Goal: Entertainment & Leisure: Consume media (video, audio)

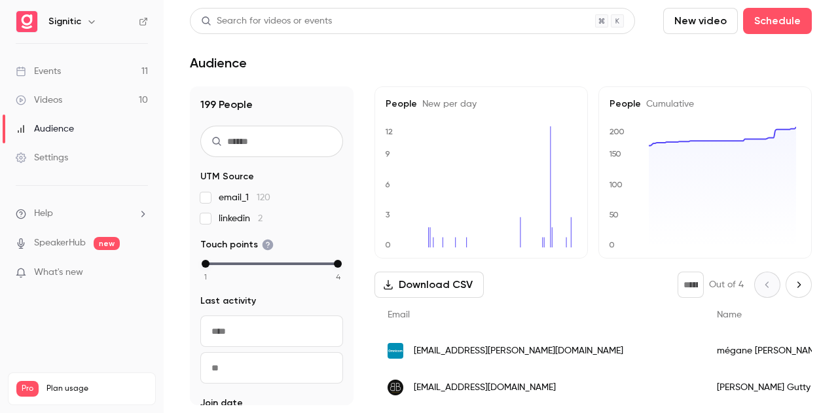
click at [79, 94] on link "Videos 10" at bounding box center [82, 100] width 164 height 29
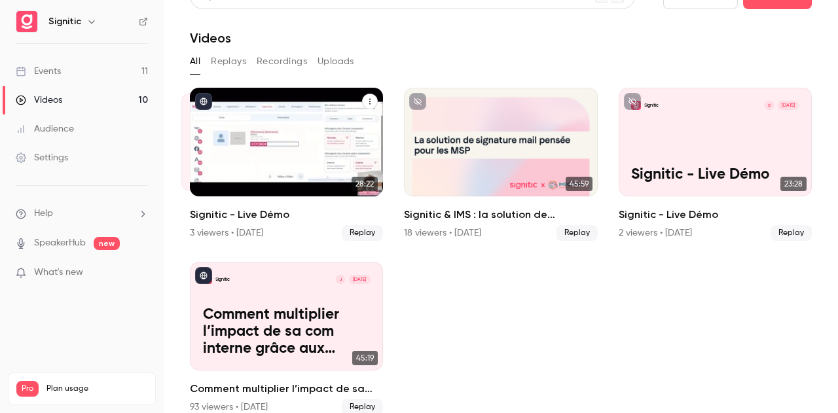
scroll to position [39, 0]
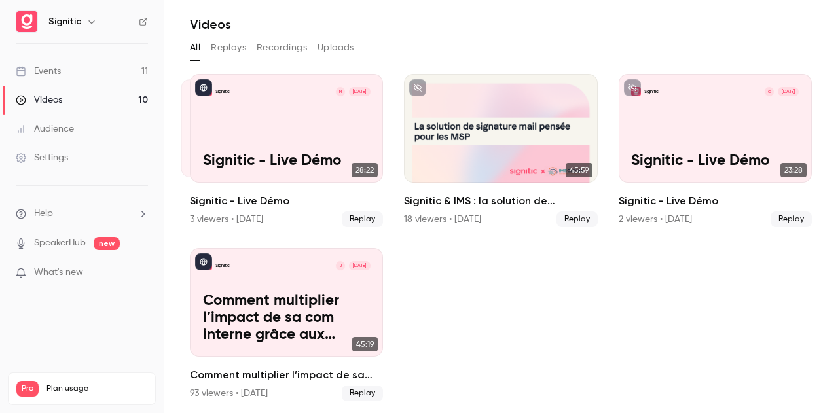
click at [237, 44] on button "Replays" at bounding box center [228, 47] width 35 height 21
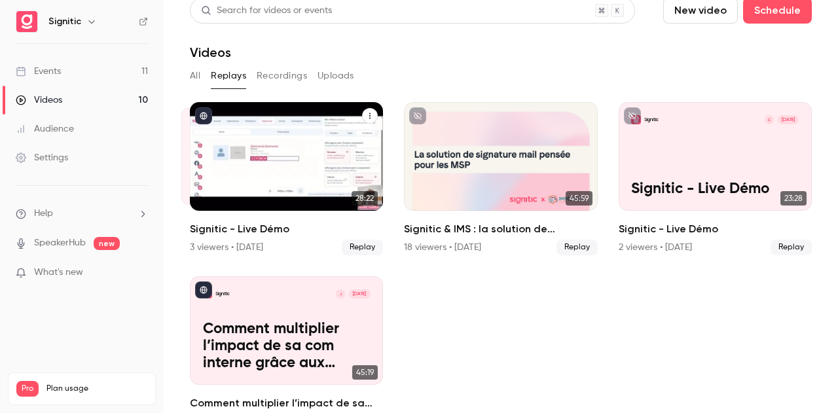
scroll to position [39, 0]
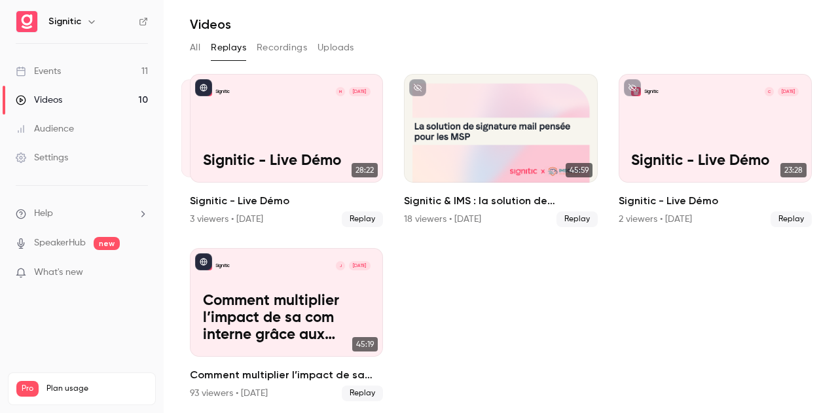
click at [276, 45] on button "Recordings" at bounding box center [282, 47] width 50 height 21
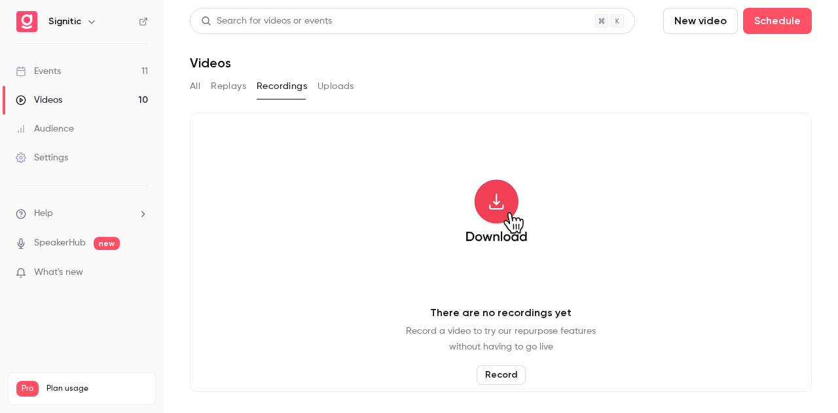
click at [336, 86] on button "Uploads" at bounding box center [336, 86] width 37 height 21
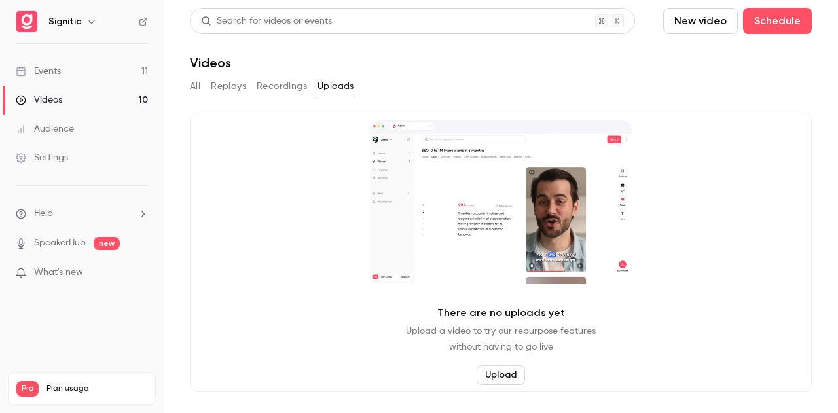
click at [270, 87] on button "Recordings" at bounding box center [282, 86] width 50 height 21
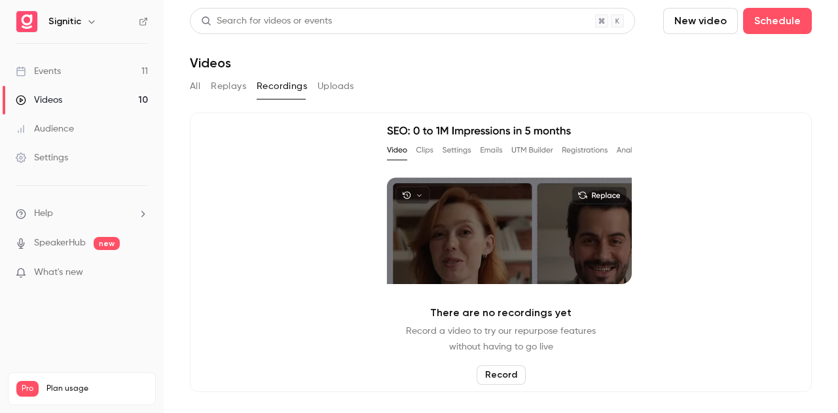
click at [238, 88] on button "Replays" at bounding box center [228, 86] width 35 height 21
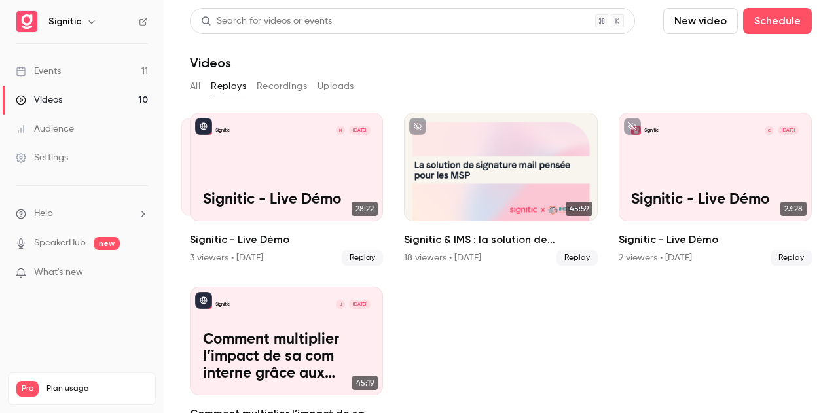
click at [80, 76] on link "Events 11" at bounding box center [82, 71] width 164 height 29
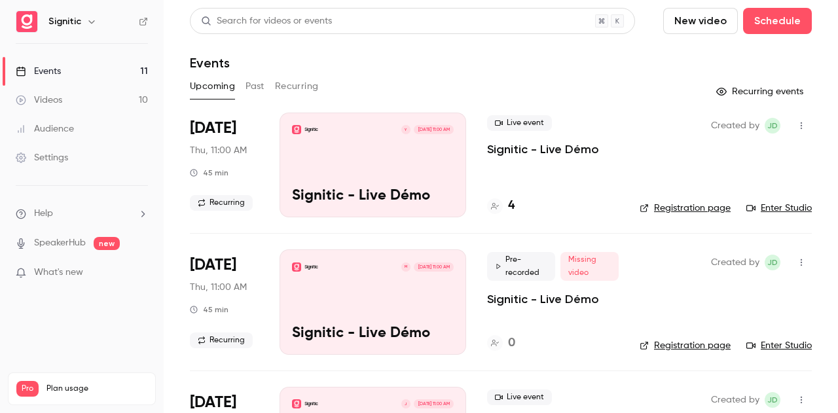
click at [64, 96] on link "Videos 10" at bounding box center [82, 100] width 164 height 29
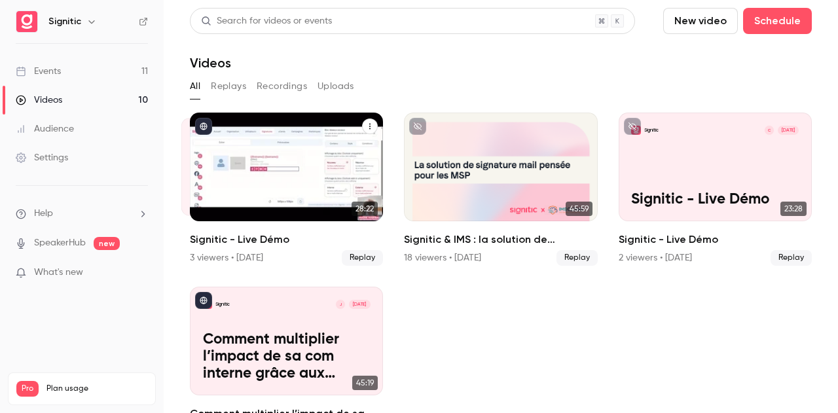
click at [183, 172] on div "Signitic M [DATE] Signitic - Live Démo" at bounding box center [268, 167] width 174 height 98
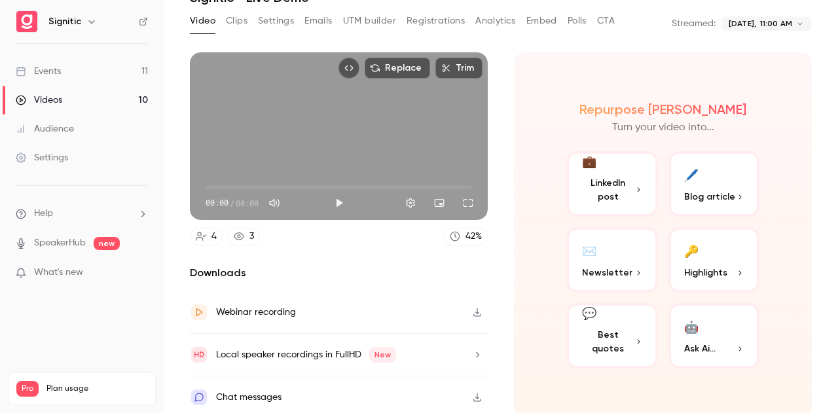
scroll to position [67, 0]
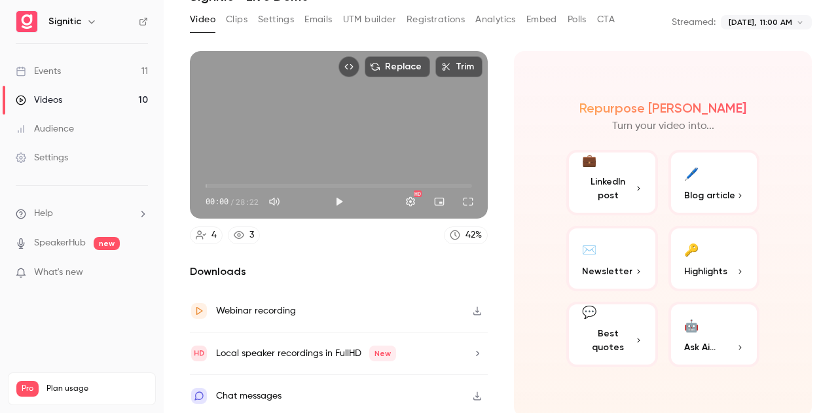
click at [242, 20] on button "Clips" at bounding box center [237, 19] width 22 height 21
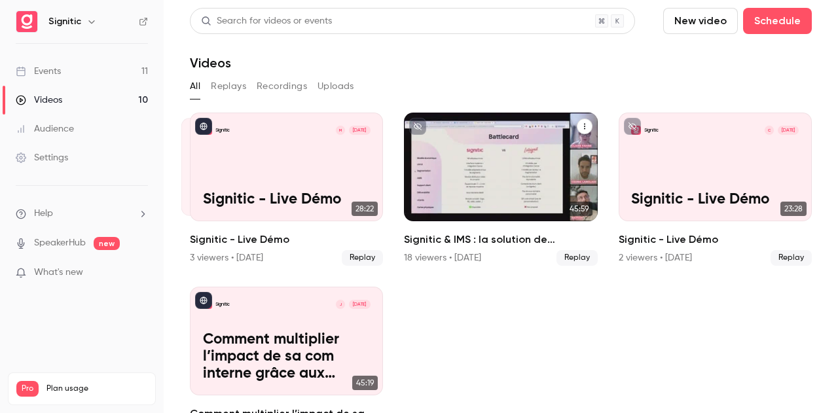
click at [530, 152] on div "Signitic & IMS : la solution de signature mail pensée pour les MSP" at bounding box center [500, 167] width 193 height 109
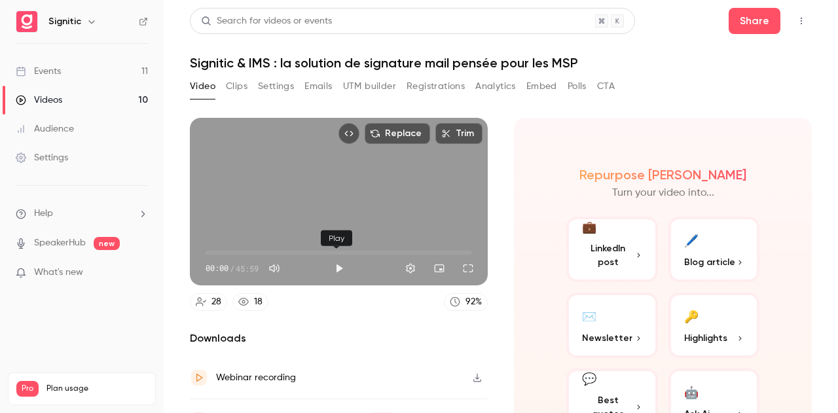
click at [333, 263] on button "Play" at bounding box center [339, 268] width 26 height 26
type input "***"
click at [333, 263] on button "Pause" at bounding box center [339, 268] width 26 height 26
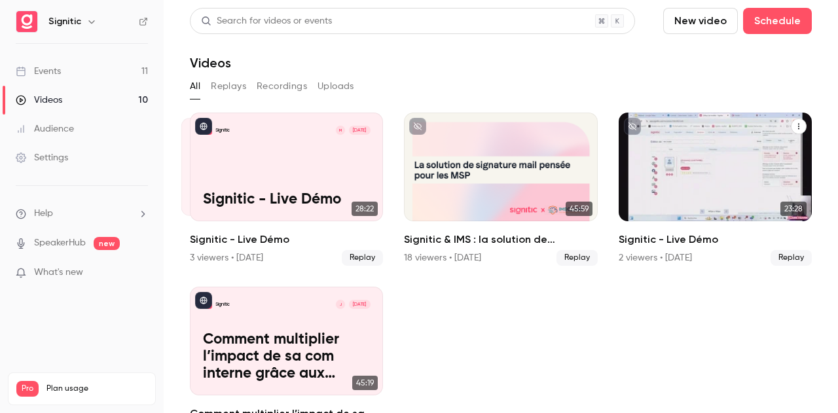
click at [688, 181] on div "Signitic C [DATE] Signitic - Live Démo" at bounding box center [715, 167] width 193 height 109
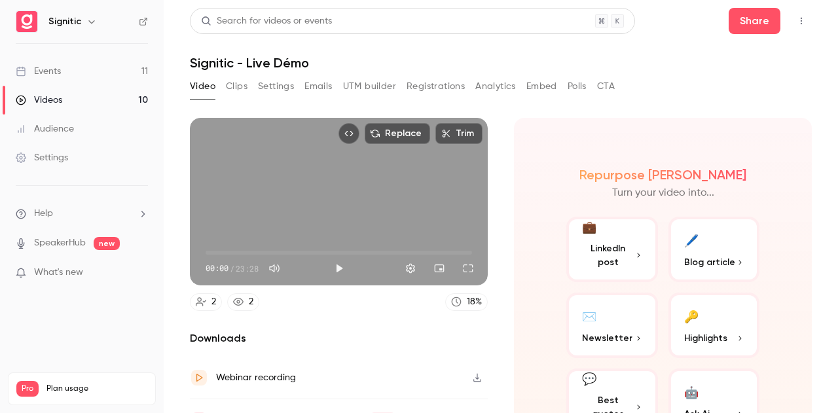
scroll to position [67, 0]
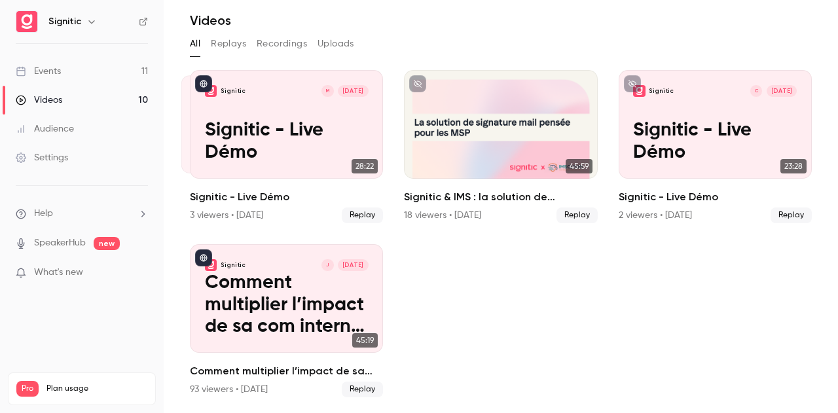
scroll to position [39, 0]
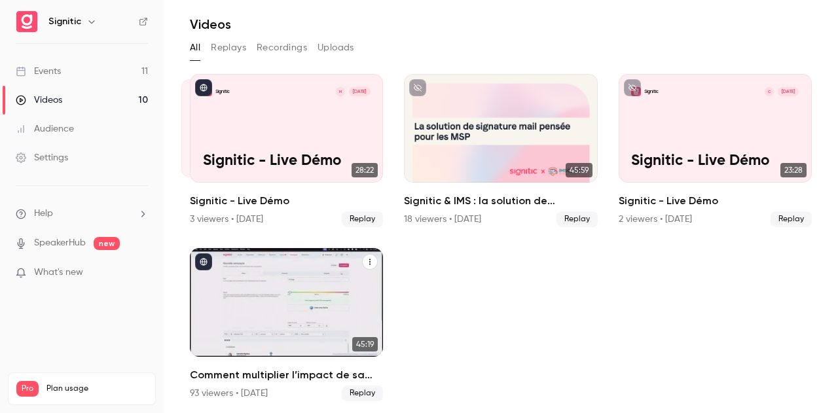
click at [255, 308] on p "Comment multiplier l’impact de sa com interne grâce aux signatures mail." at bounding box center [287, 319] width 168 height 52
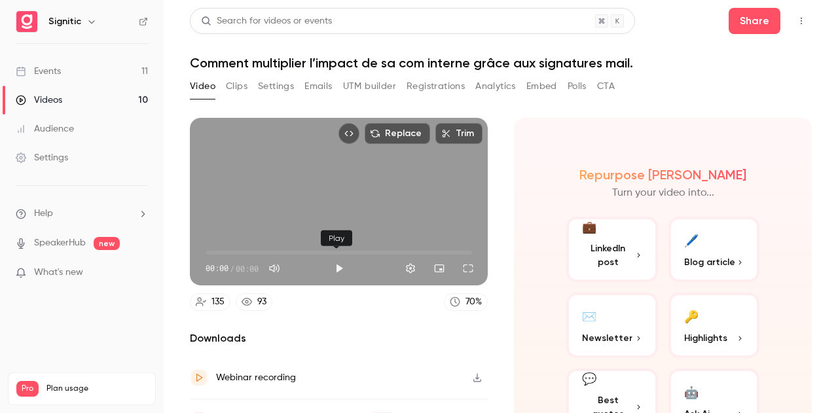
click at [342, 265] on button "Play" at bounding box center [339, 268] width 26 height 26
click at [341, 265] on button "Pause" at bounding box center [339, 268] width 26 height 26
click at [332, 265] on button "Play" at bounding box center [339, 268] width 26 height 26
click at [299, 246] on span "00:02" at bounding box center [339, 252] width 267 height 21
type input "*****"
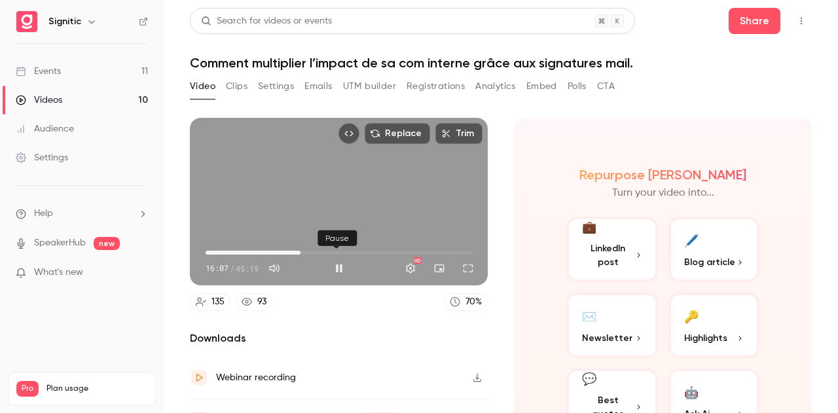
click at [334, 267] on button "Pause" at bounding box center [339, 268] width 26 height 26
click at [79, 73] on link "Events 11" at bounding box center [82, 71] width 164 height 29
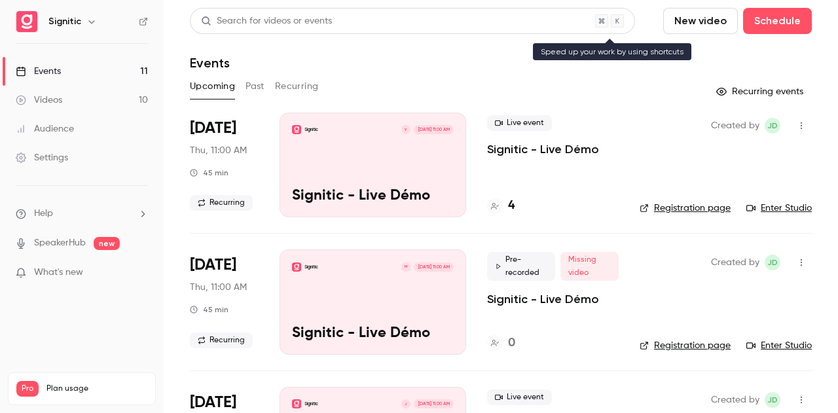
click at [415, 27] on div "Search for videos or events" at bounding box center [412, 21] width 445 height 26
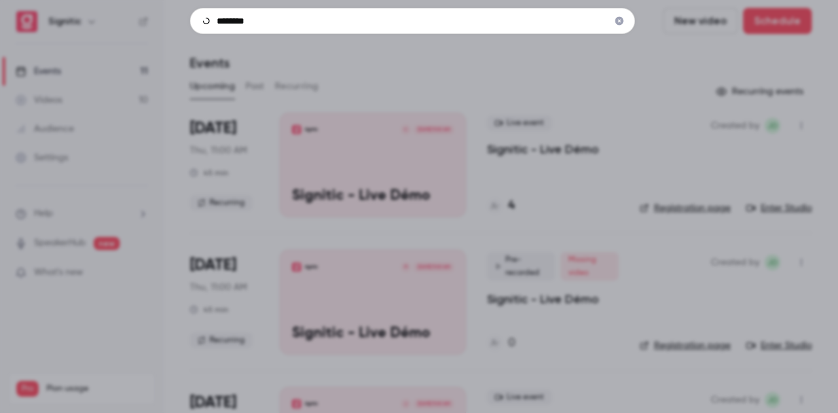
type input "********"
click at [354, 74] on div "********" at bounding box center [419, 206] width 838 height 413
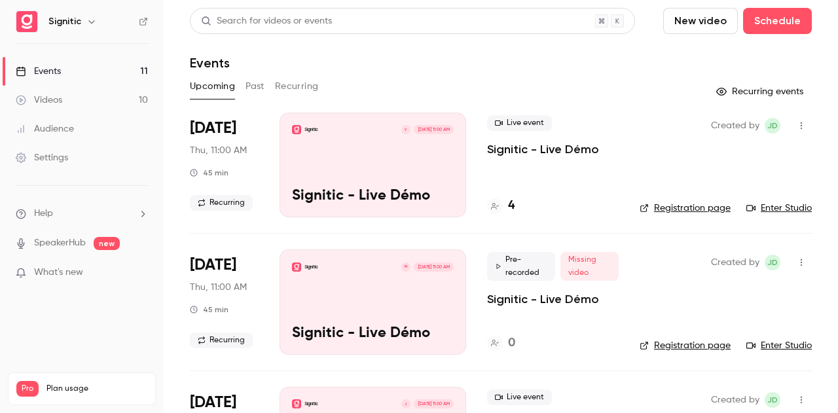
click at [376, 32] on div "Search for videos or events" at bounding box center [412, 21] width 445 height 26
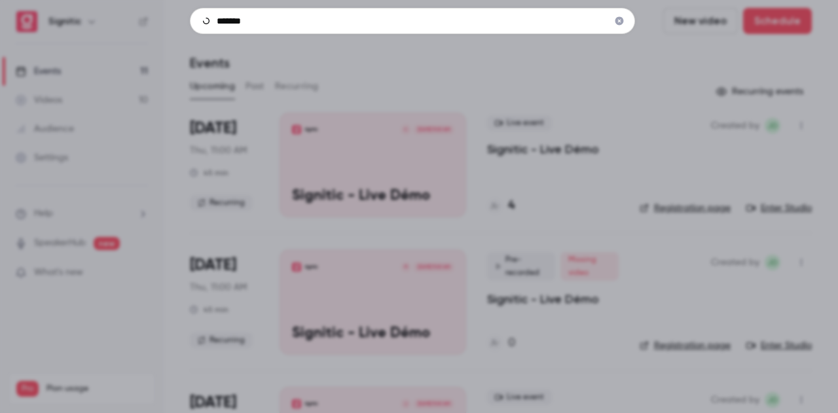
type input "*******"
click at [620, 24] on icon "Clear" at bounding box center [620, 21] width 9 height 9
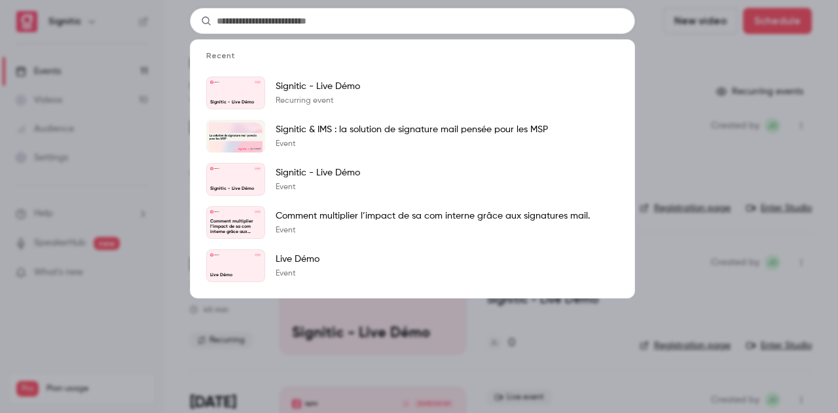
click at [139, 57] on div "Recent Signitic [DATE] Signitic - Live Démo Signitic - Live Démo Recurring even…" at bounding box center [419, 206] width 838 height 413
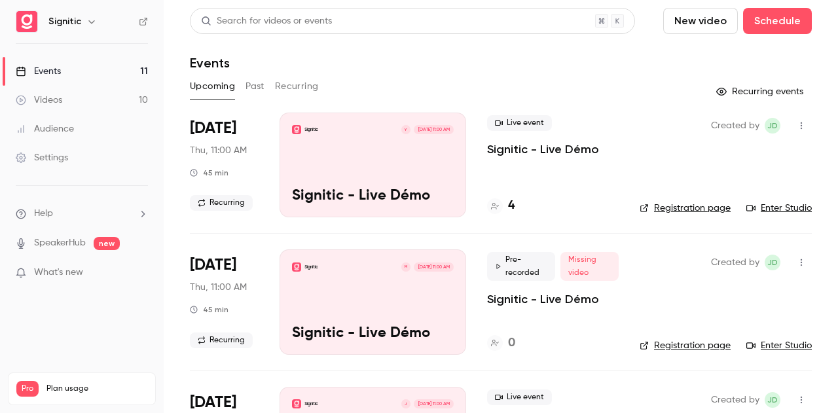
click at [62, 94] on div "Videos" at bounding box center [39, 100] width 46 height 13
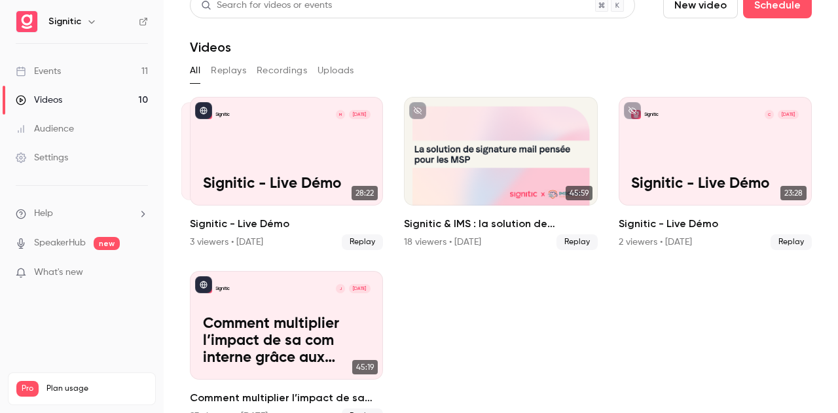
scroll to position [39, 0]
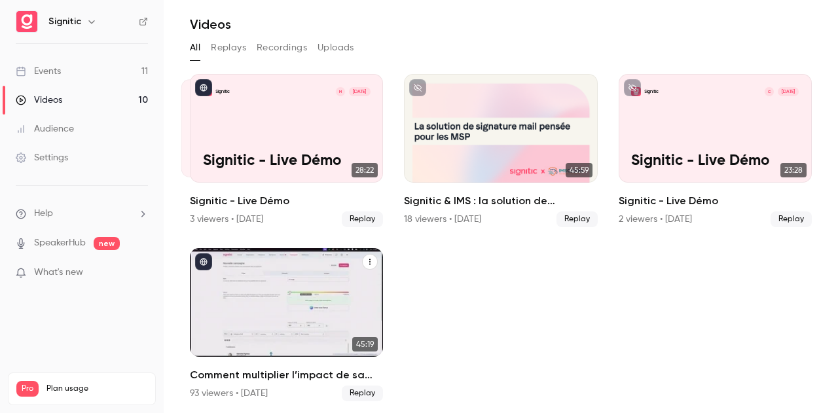
click at [255, 306] on p "Comment multiplier l’impact de sa com interne grâce aux signatures mail." at bounding box center [287, 319] width 168 height 52
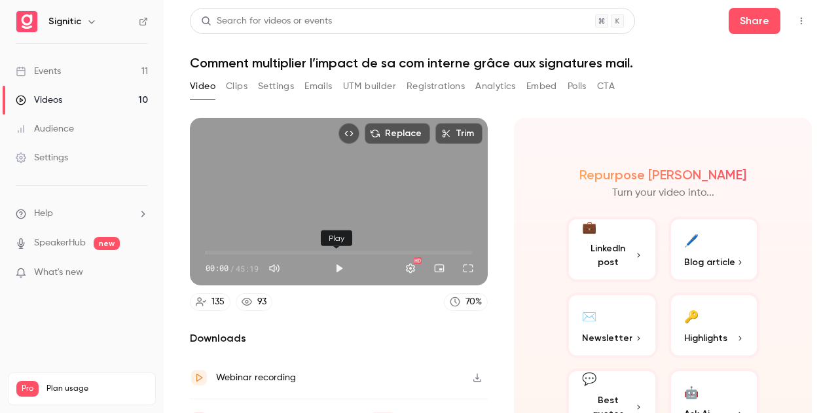
click at [331, 261] on button "Play" at bounding box center [339, 268] width 26 height 26
click at [252, 250] on span "00:01" at bounding box center [339, 252] width 267 height 21
type input "*****"
click at [335, 265] on button "Pause" at bounding box center [339, 268] width 26 height 26
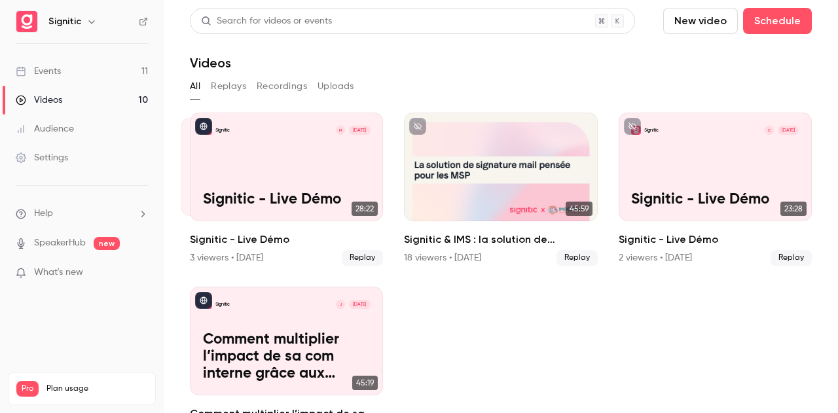
scroll to position [39, 0]
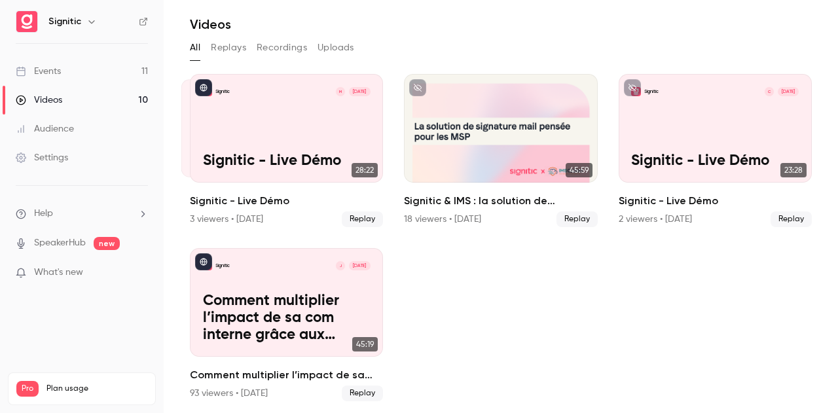
click at [234, 46] on button "Replays" at bounding box center [228, 47] width 35 height 21
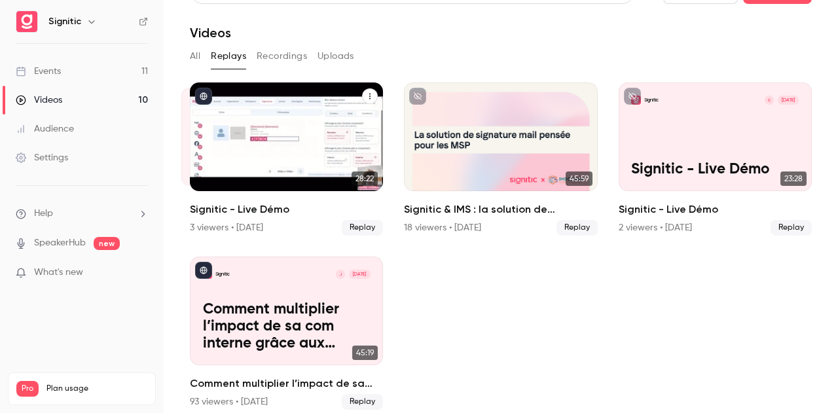
scroll to position [39, 0]
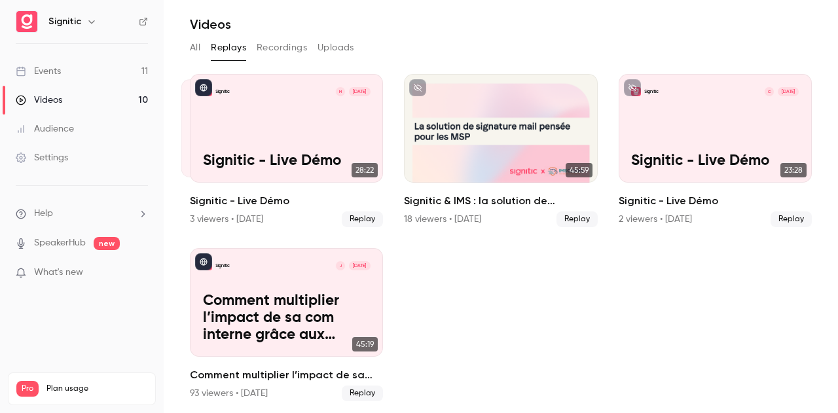
click at [94, 130] on link "Audience" at bounding box center [82, 129] width 164 height 29
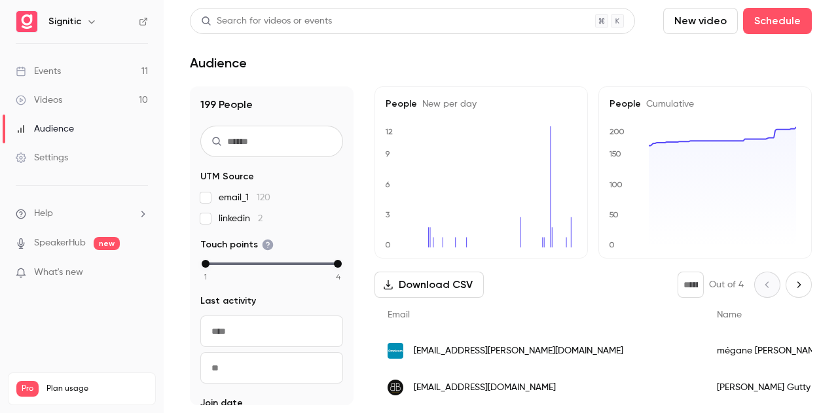
click at [94, 105] on link "Videos 10" at bounding box center [82, 100] width 164 height 29
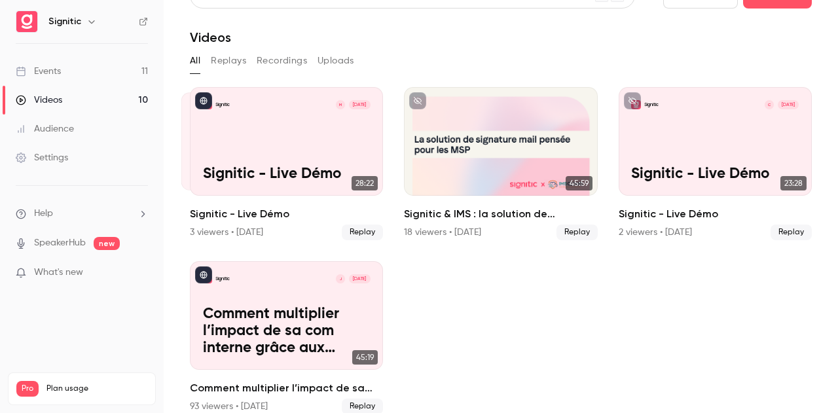
scroll to position [39, 0]
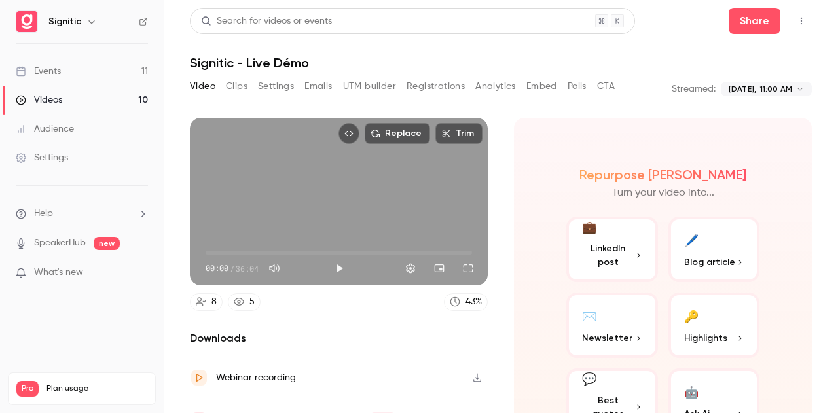
click at [462, 181] on div "Replace Trim 00:00 00:00 / 36:04" at bounding box center [339, 202] width 298 height 168
click at [343, 265] on button "Pause" at bounding box center [339, 268] width 26 height 26
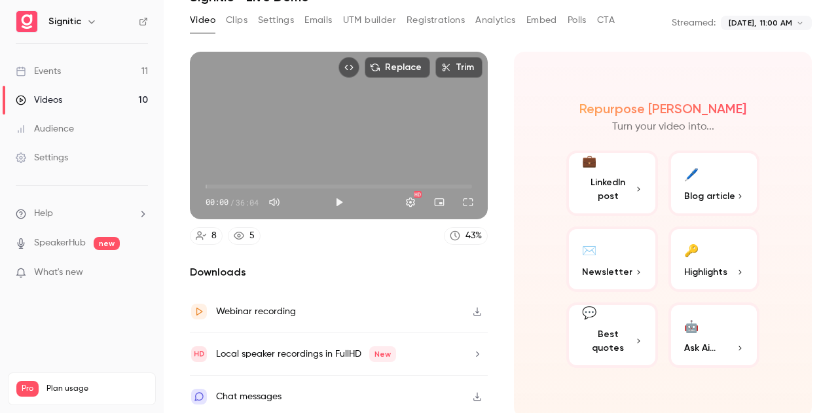
scroll to position [67, 0]
click at [472, 310] on icon "button" at bounding box center [477, 310] width 10 height 9
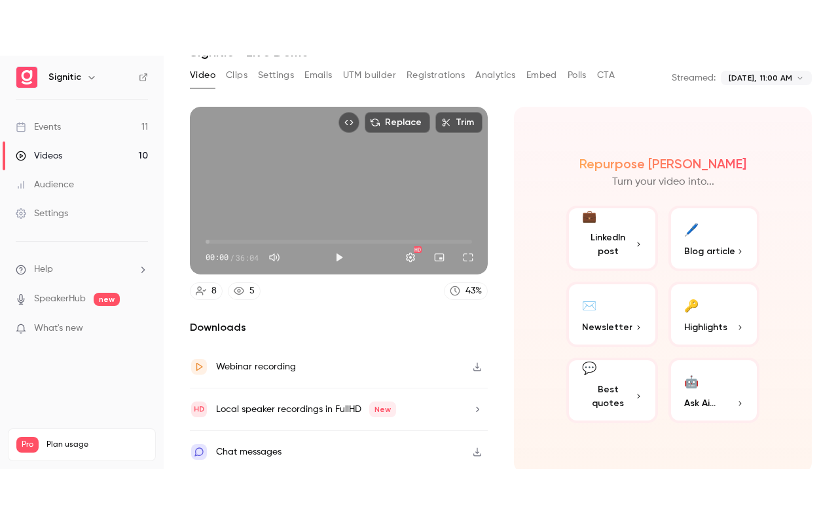
scroll to position [1, 0]
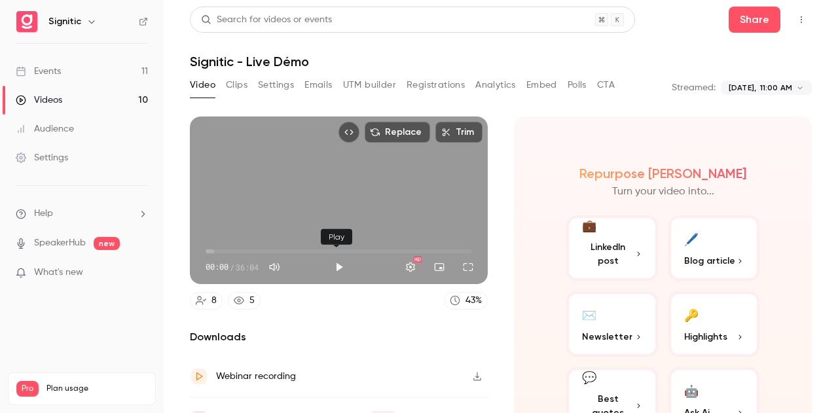
click at [332, 264] on button "Play" at bounding box center [339, 267] width 26 height 26
click at [465, 263] on button "Full screen" at bounding box center [468, 267] width 26 height 26
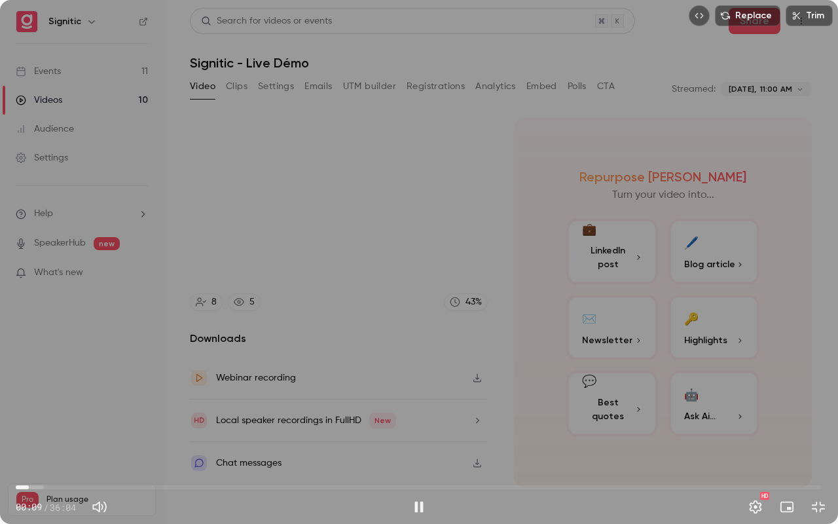
click at [29, 413] on span "00:35" at bounding box center [419, 487] width 807 height 21
click at [29, 413] on span "00:35" at bounding box center [29, 487] width 4 height 4
click at [28, 413] on span "00:36" at bounding box center [30, 487] width 4 height 4
click at [353, 266] on div "Replace Trim 00:59 00:59 / 36:04 HD" at bounding box center [419, 262] width 838 height 524
click at [416, 249] on div "Replace Trim 00:59 00:59 / 36:04 HD" at bounding box center [419, 262] width 838 height 524
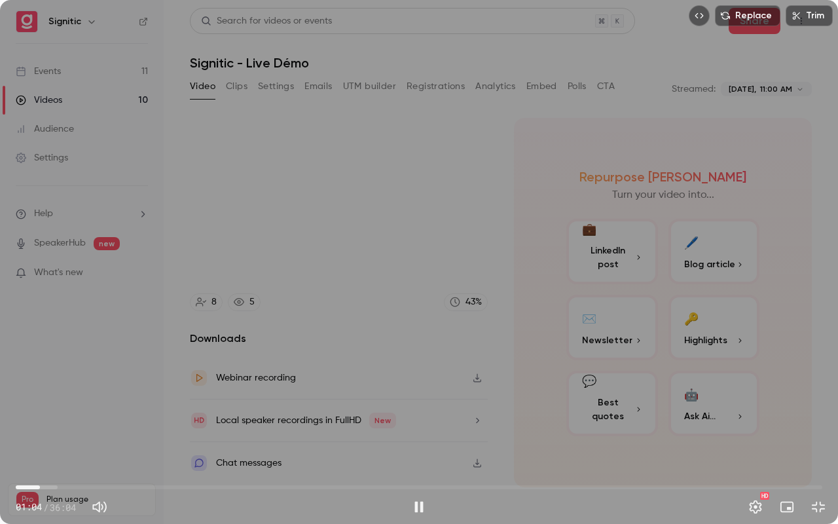
click at [421, 350] on div "Replace Trim 01:04 01:04 / 36:04 HD" at bounding box center [419, 262] width 838 height 524
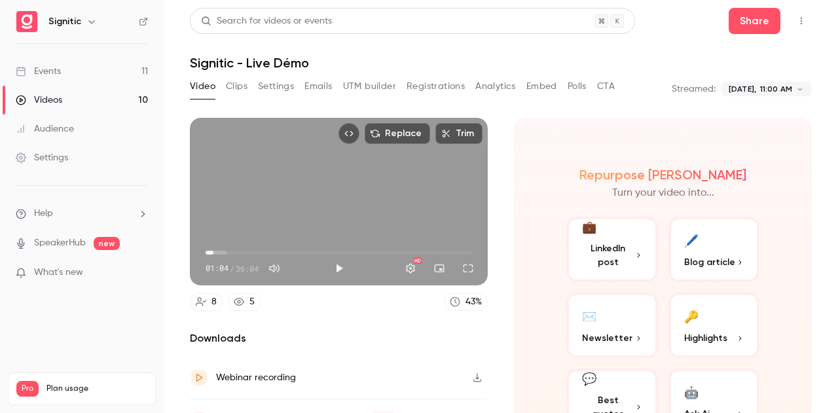
drag, startPoint x: 384, startPoint y: 224, endPoint x: 413, endPoint y: 57, distance: 169.6
click at [413, 57] on h1 "Signitic - Live Démo" at bounding box center [501, 63] width 622 height 16
click at [333, 268] on button "Play" at bounding box center [339, 268] width 26 height 26
type input "****"
click at [326, 255] on button "Pause" at bounding box center [339, 268] width 26 height 26
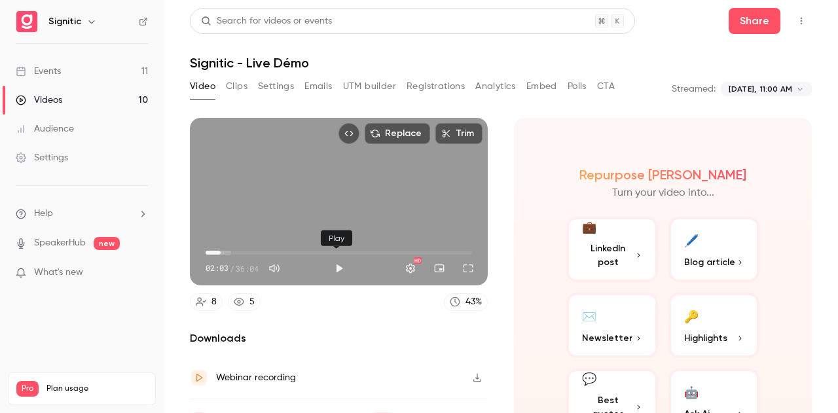
click at [333, 266] on button "Play" at bounding box center [339, 268] width 26 height 26
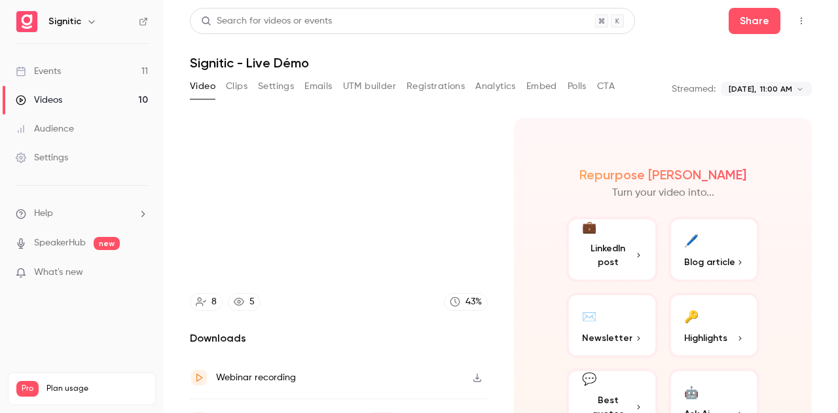
click at [326, 255] on button "Pause" at bounding box center [339, 268] width 26 height 26
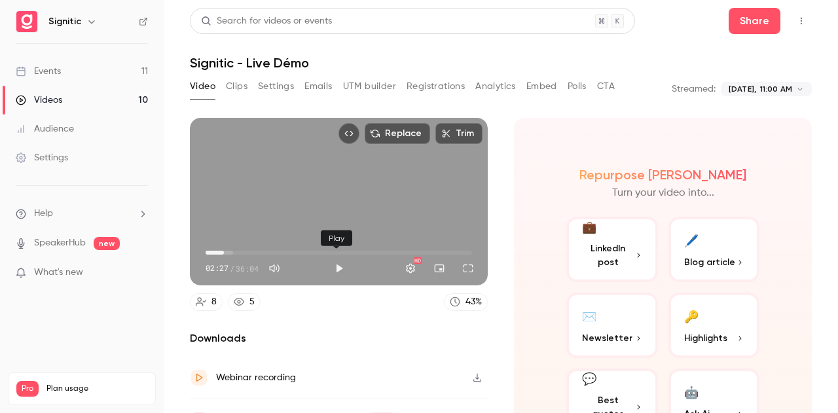
click at [340, 263] on button "Play" at bounding box center [339, 268] width 26 height 26
click at [340, 263] on button "Pause" at bounding box center [339, 268] width 26 height 26
click at [340, 261] on button "Play" at bounding box center [339, 268] width 26 height 26
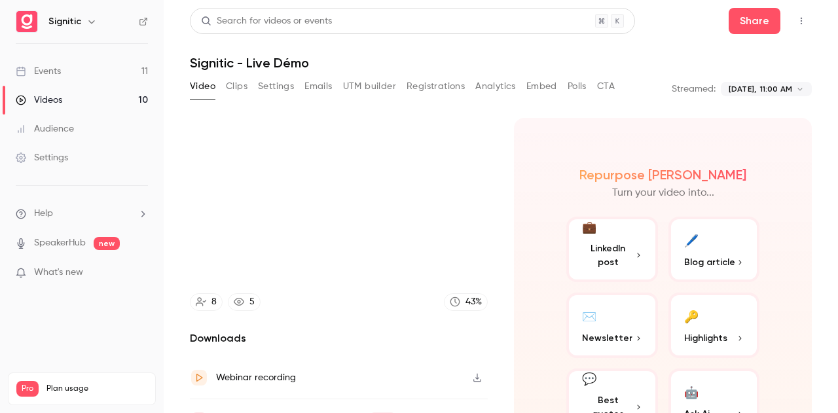
click at [515, 132] on div "Repurpose Ai Turn your video into... 💼 LinkedIn post 🖊️ Blog article ✉️ Newslet…" at bounding box center [663, 301] width 298 height 366
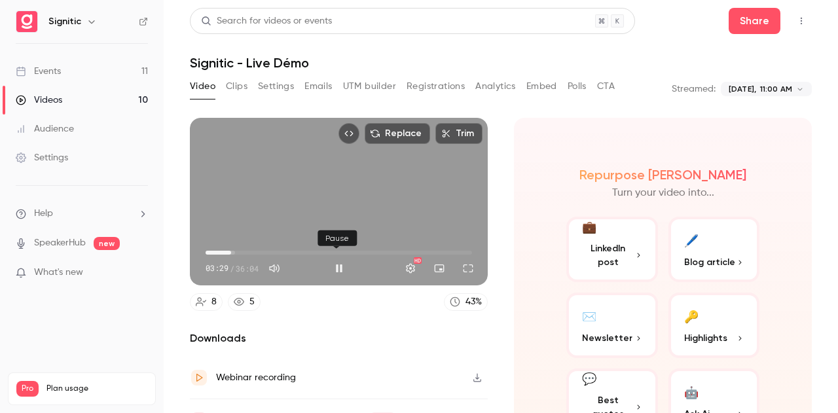
click at [342, 262] on button "Pause" at bounding box center [339, 268] width 26 height 26
click at [334, 255] on button "Play" at bounding box center [339, 268] width 26 height 26
click at [326, 255] on button "Pause" at bounding box center [339, 268] width 26 height 26
click at [326, 255] on button "Play" at bounding box center [339, 268] width 26 height 26
click at [295, 255] on span "12:17" at bounding box center [339, 252] width 267 height 21
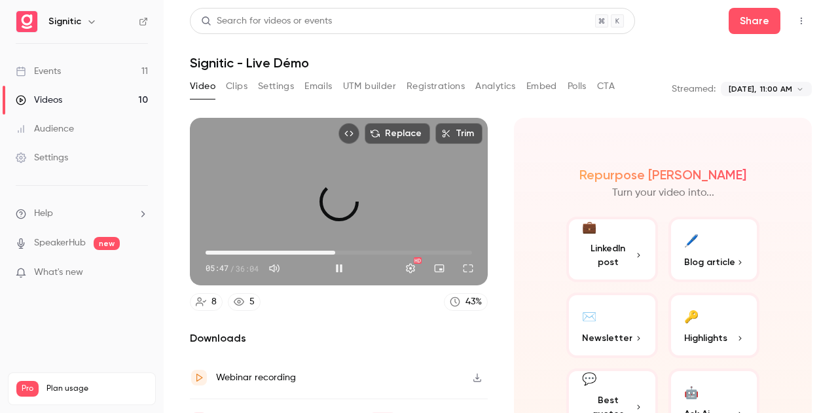
click at [333, 248] on span "17:31" at bounding box center [339, 252] width 267 height 21
click at [334, 270] on button "Pause" at bounding box center [339, 268] width 26 height 26
click at [334, 270] on button "Play" at bounding box center [339, 268] width 26 height 26
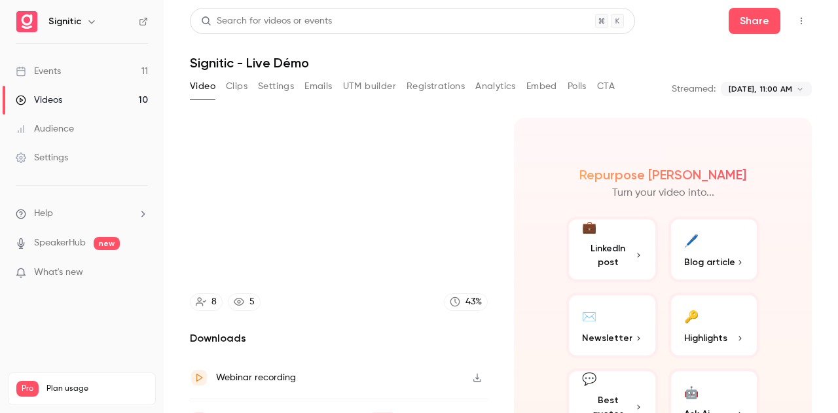
click at [326, 255] on button "Pause" at bounding box center [339, 268] width 26 height 26
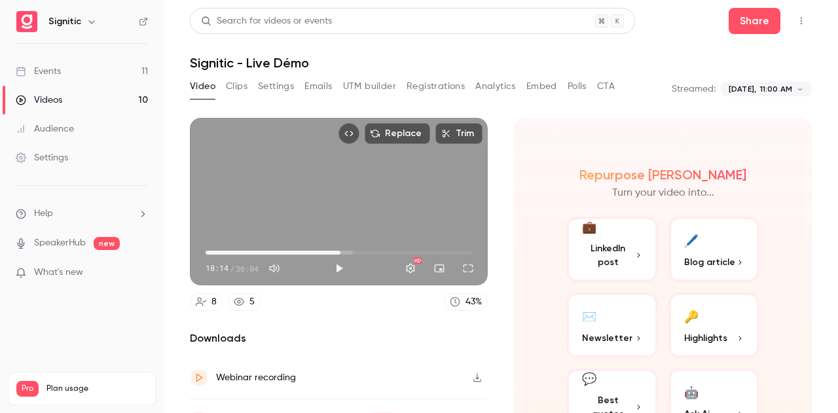
click at [326, 255] on button "Play" at bounding box center [339, 268] width 26 height 26
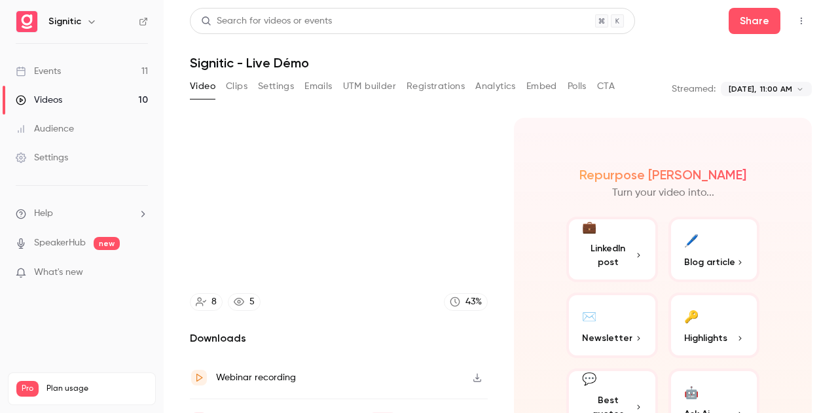
click at [326, 255] on button "Pause" at bounding box center [339, 268] width 26 height 26
type input "******"
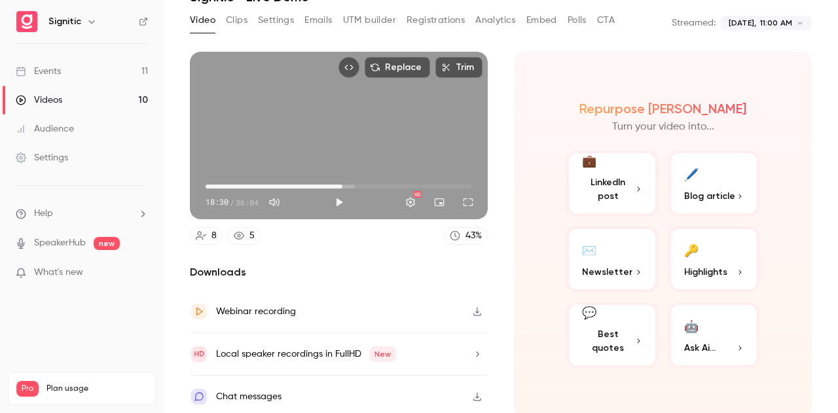
scroll to position [67, 0]
